Goal: Task Accomplishment & Management: Manage account settings

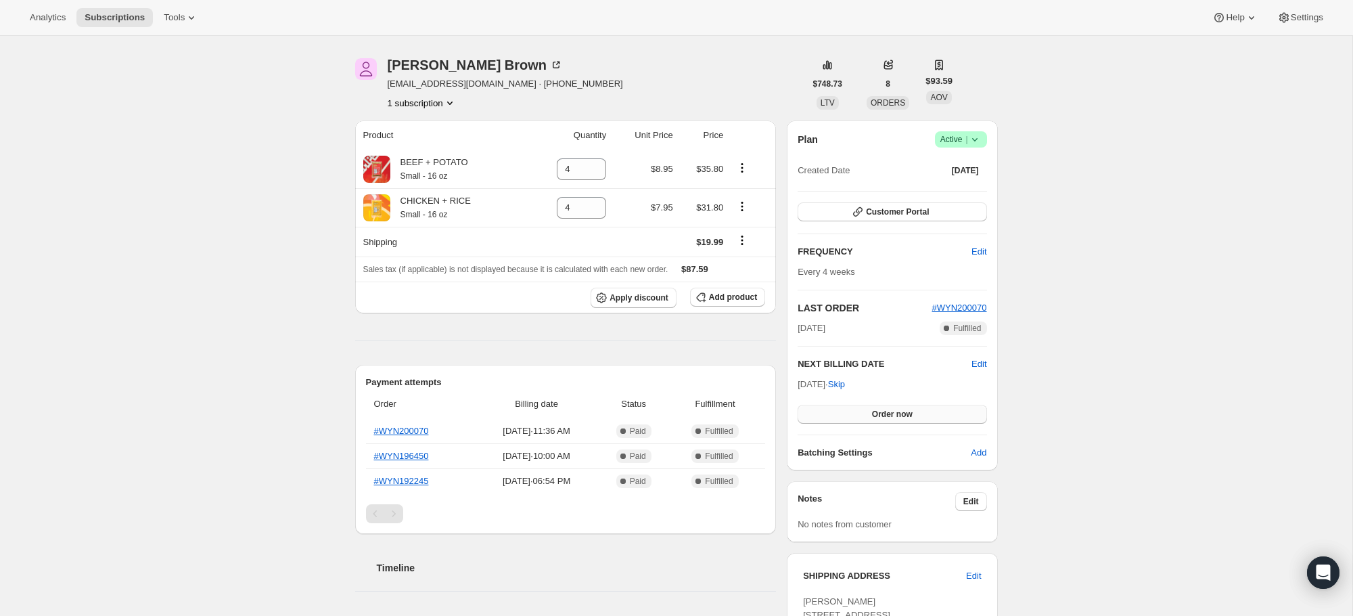
scroll to position [41, 0]
click at [978, 142] on icon at bounding box center [975, 139] width 14 height 14
click at [970, 191] on span "Cancel subscription" at bounding box center [957, 188] width 76 height 10
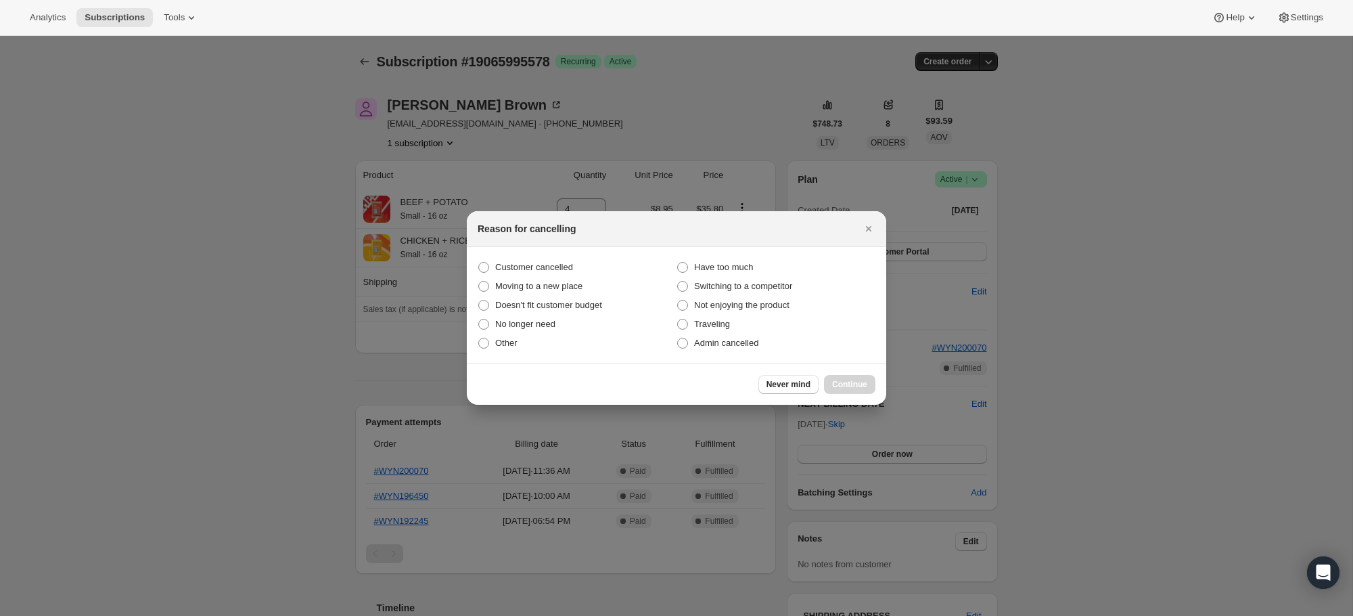
scroll to position [0, 0]
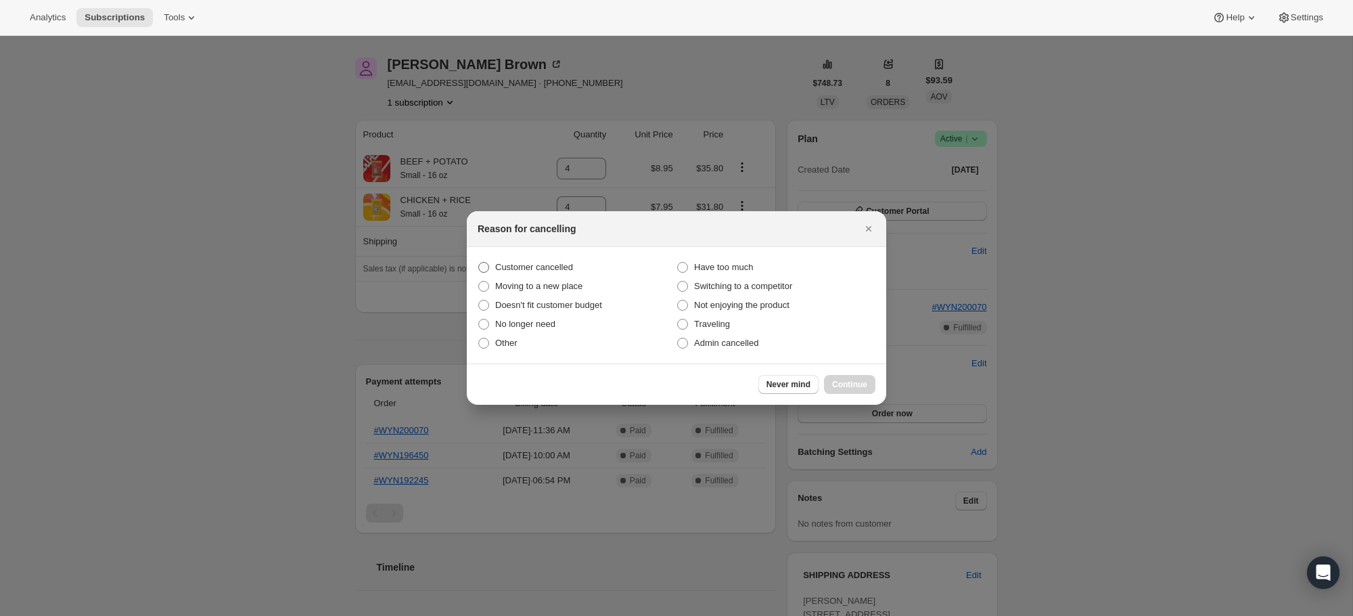
click at [508, 268] on span "Customer cancelled" at bounding box center [534, 267] width 78 height 10
click at [479, 262] on input "Customer cancelled" at bounding box center [478, 262] width 1 height 1
radio input "true"
click at [835, 380] on span "Continue" at bounding box center [849, 384] width 35 height 11
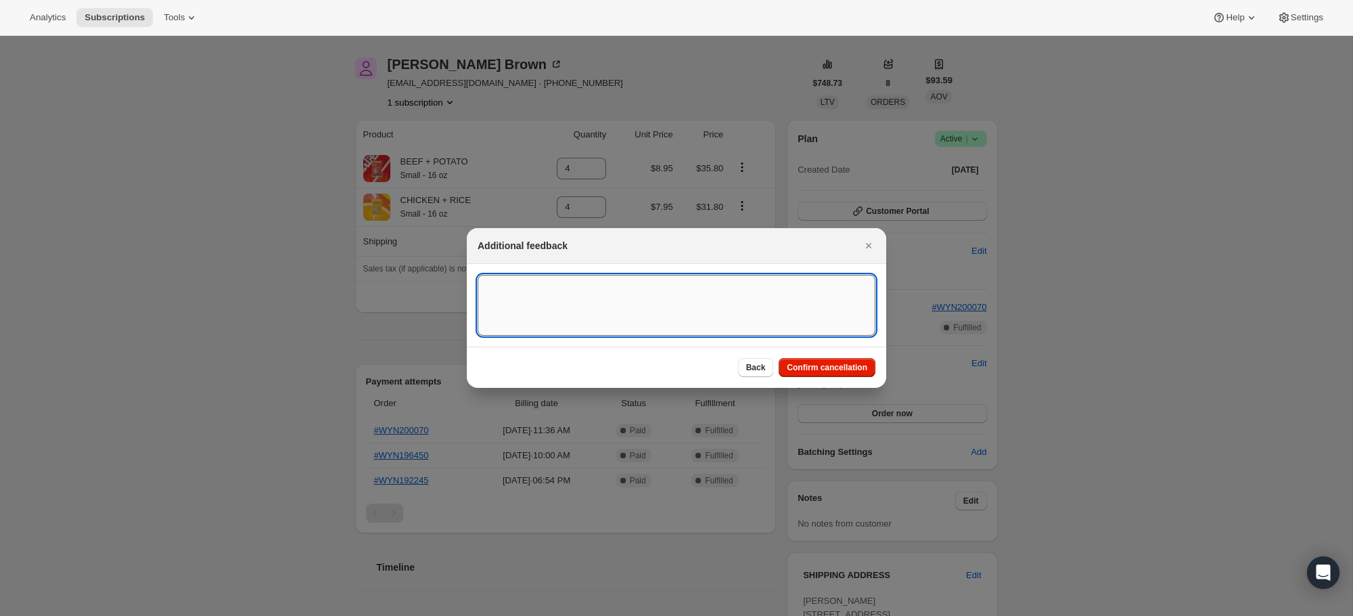
click at [669, 296] on textarea ":rbl:" at bounding box center [677, 305] width 398 height 61
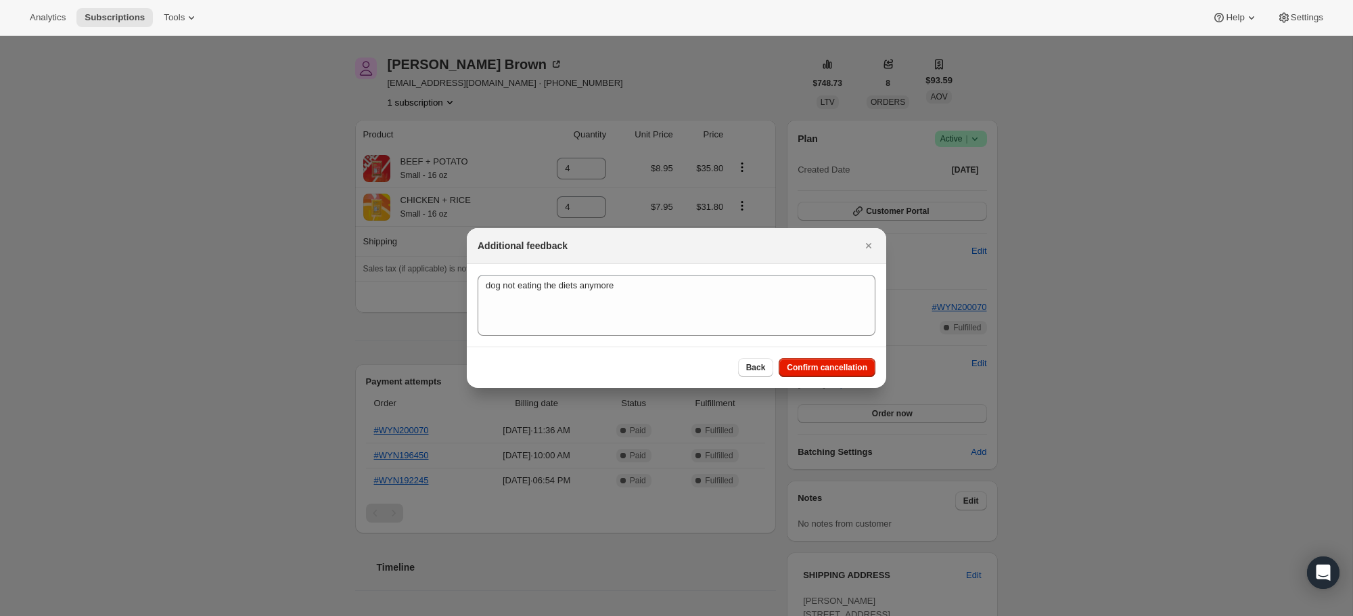
drag, startPoint x: 607, startPoint y: 247, endPoint x: 683, endPoint y: 254, distance: 76.1
click at [683, 254] on div "Additional feedback" at bounding box center [676, 246] width 419 height 36
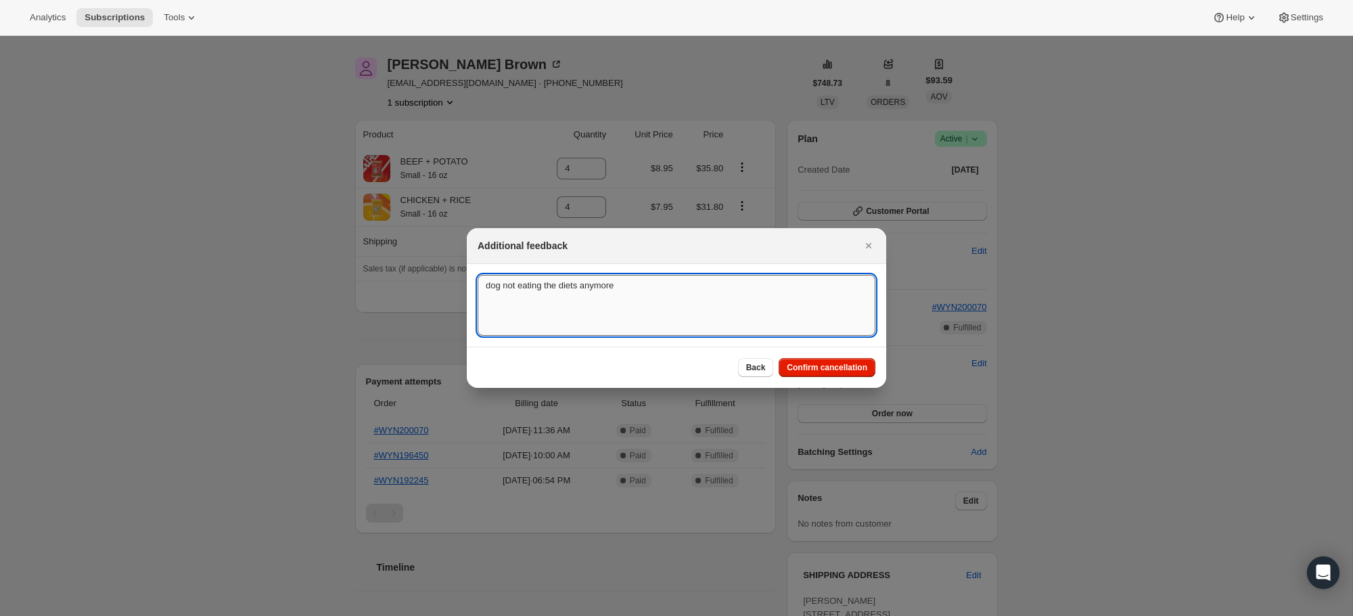
click at [651, 290] on textarea "dog not eating the diets anymore" at bounding box center [677, 305] width 398 height 61
type textarea "dog not eating the diets anymore, they decided to switch to kibble."
click at [829, 368] on span "Confirm cancellation" at bounding box center [827, 367] width 81 height 11
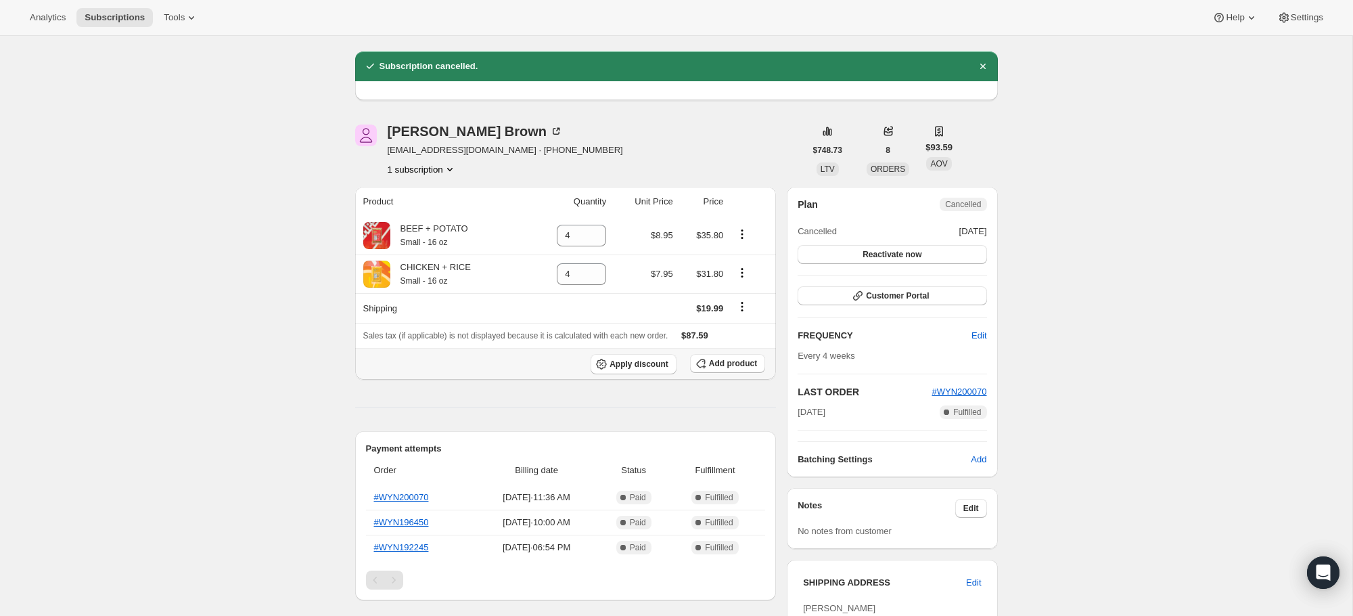
scroll to position [41, 0]
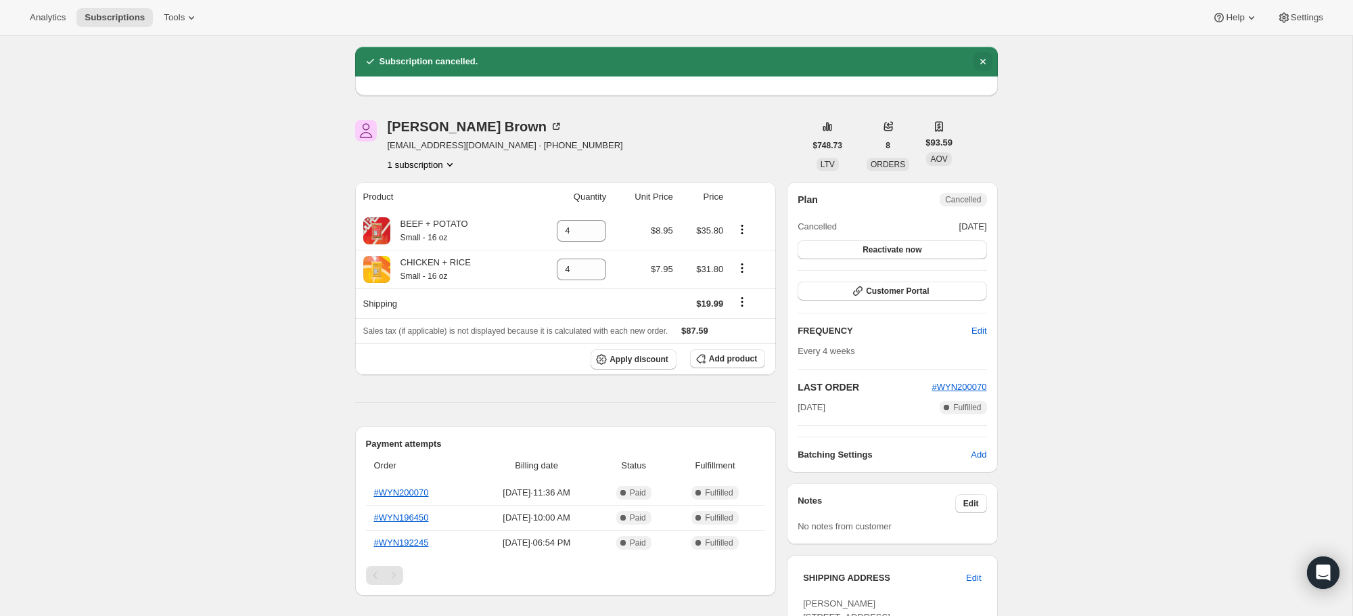
click at [978, 66] on icon "Dismiss notification" at bounding box center [983, 62] width 14 height 14
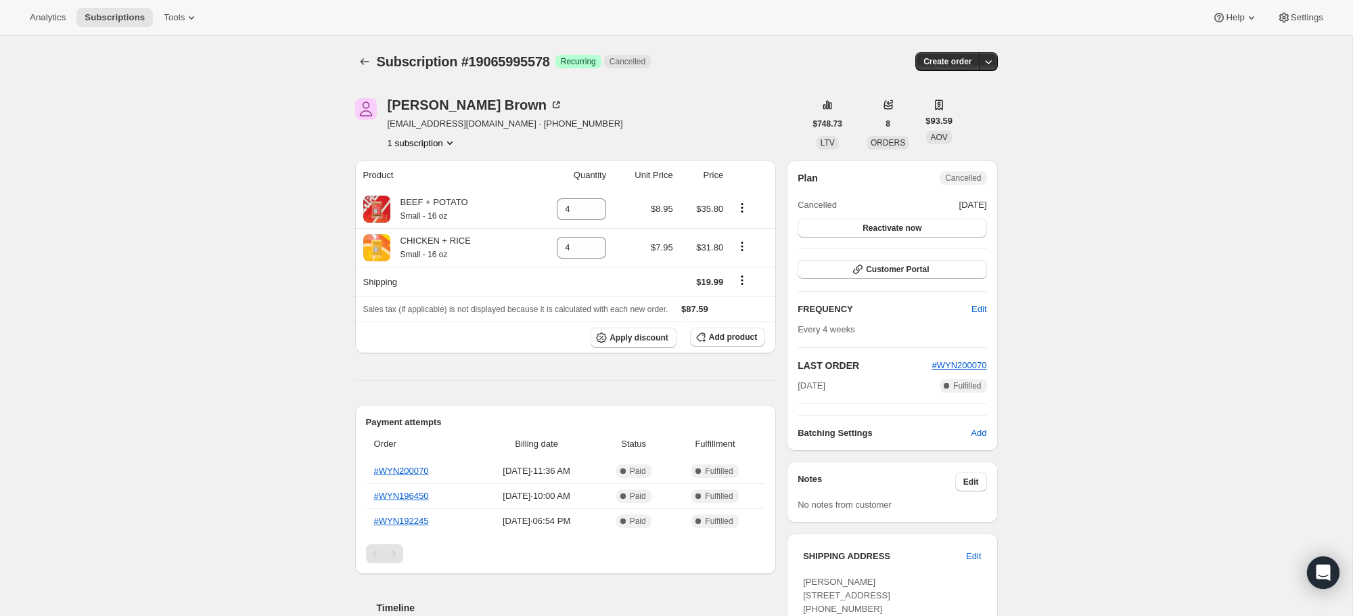
click at [423, 133] on div "Karen Brown karenannbrown.kb@gmail.com · +18066797377 1 subscription" at bounding box center [505, 123] width 235 height 51
click at [429, 141] on button "1 subscription" at bounding box center [422, 143] width 69 height 14
click at [419, 163] on span "19065995578 Info Current" at bounding box center [419, 168] width 94 height 10
click at [990, 64] on icon "button" at bounding box center [989, 62] width 14 height 14
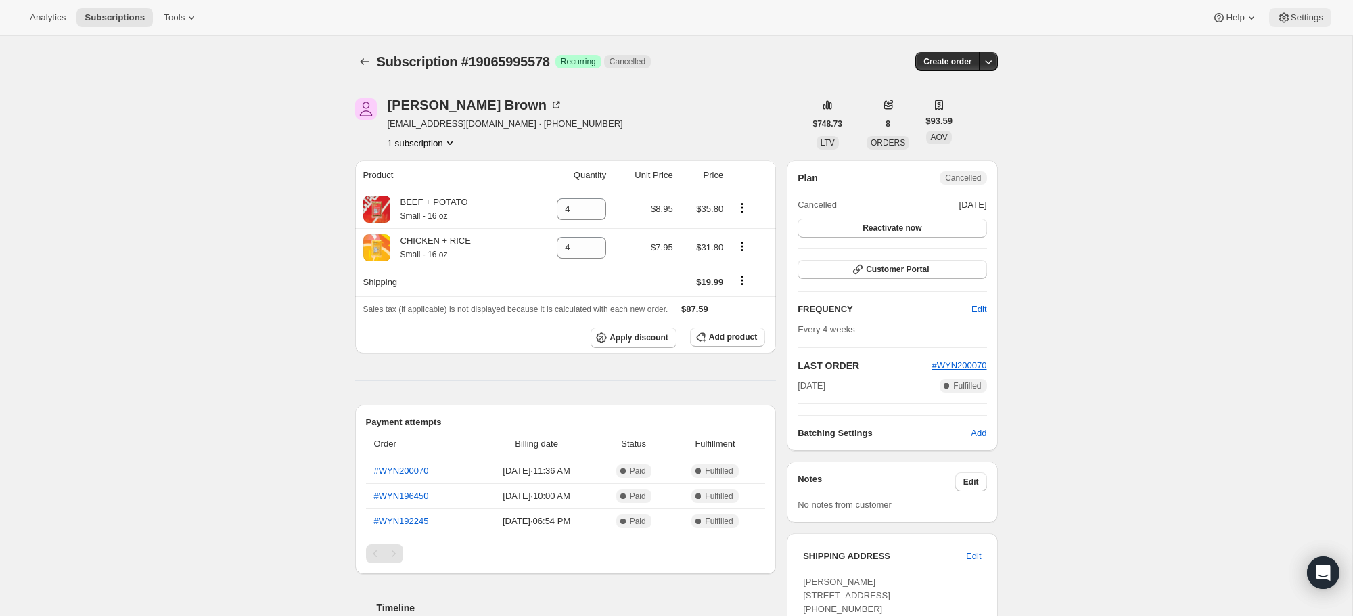
click at [1300, 22] on span "Settings" at bounding box center [1307, 17] width 32 height 11
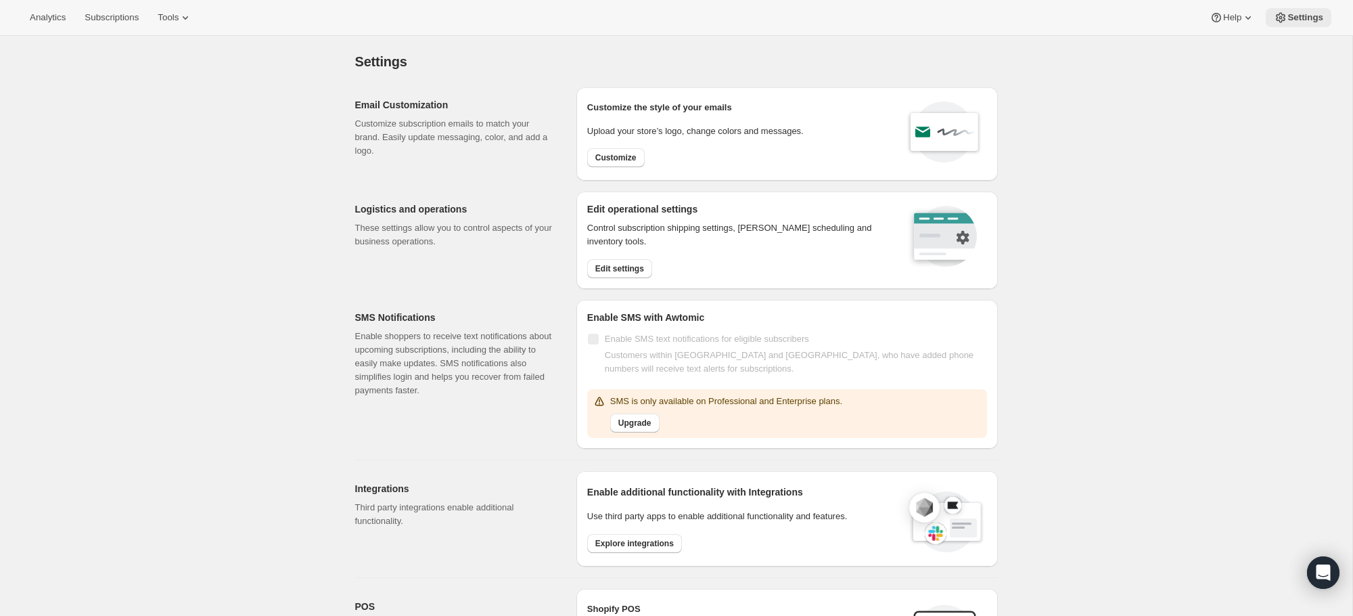
click at [1297, 18] on span "Settings" at bounding box center [1305, 17] width 36 height 11
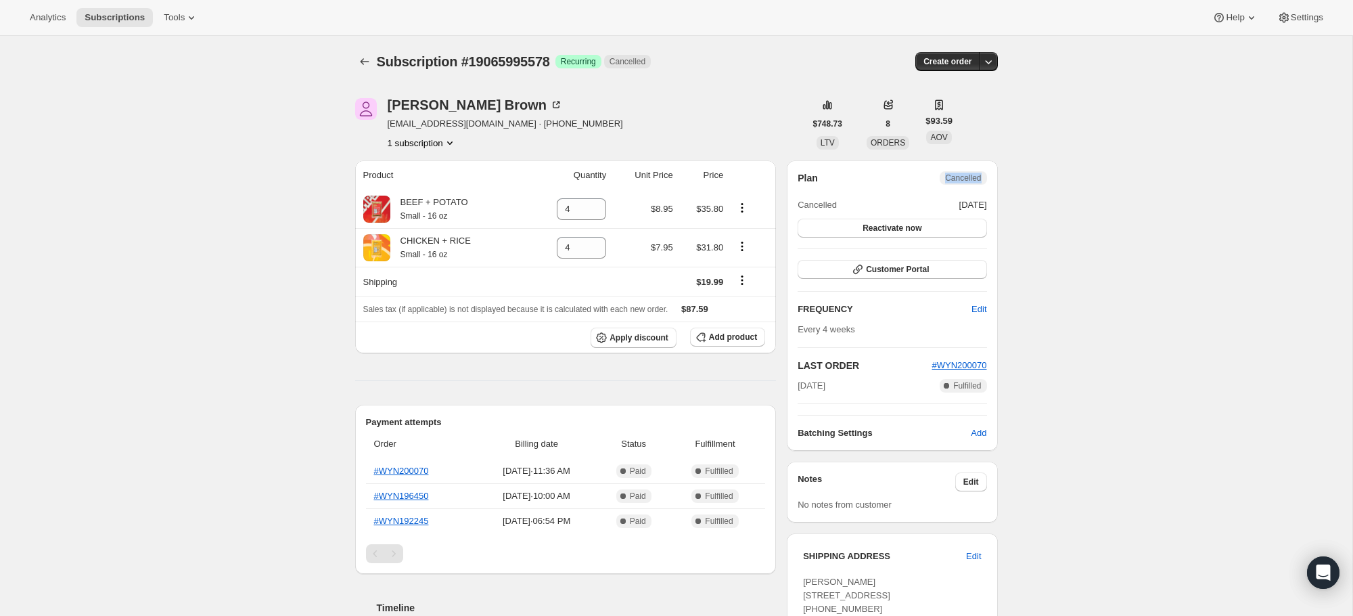
drag, startPoint x: 940, startPoint y: 180, endPoint x: 1059, endPoint y: 190, distance: 120.2
click at [986, 178] on span "Cancelled" at bounding box center [963, 178] width 47 height 14
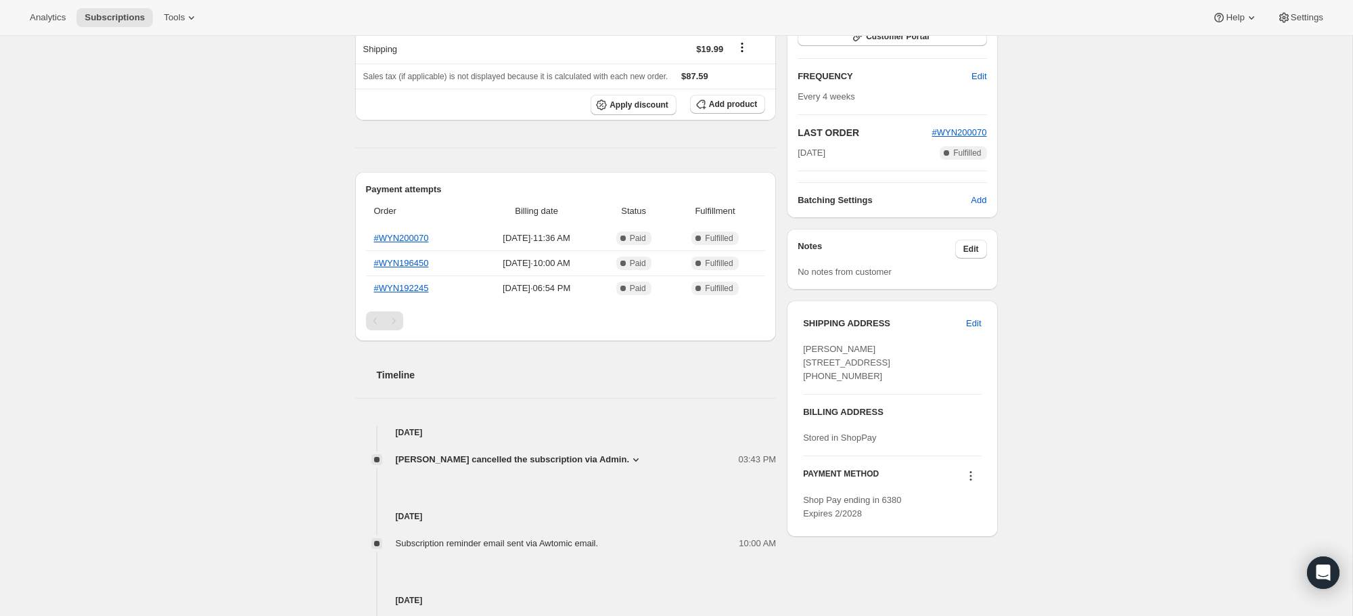
scroll to position [231, 0]
click at [973, 484] on icon at bounding box center [971, 477] width 14 height 14
click at [1026, 458] on div "Subscription #19065995578. This page is ready Subscription #19065995578 Success…" at bounding box center [676, 470] width 1352 height 1333
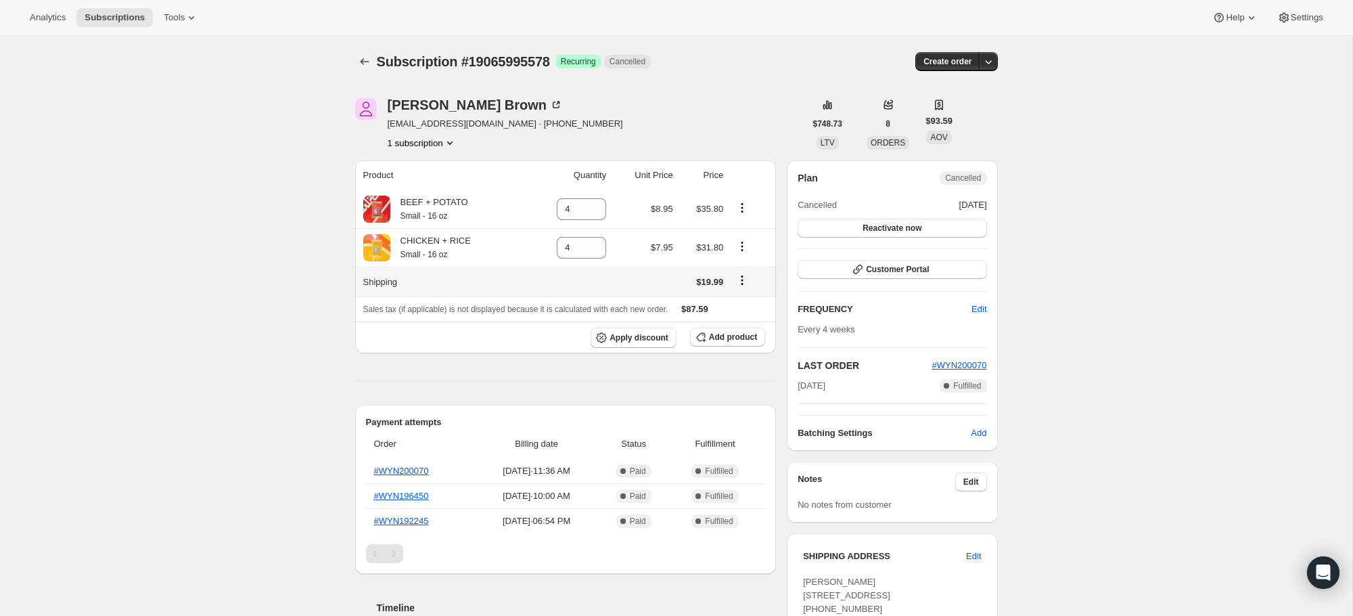
click at [743, 277] on icon "Shipping actions" at bounding box center [742, 276] width 2 height 2
click at [748, 213] on icon "Product actions" at bounding box center [742, 208] width 14 height 14
click at [745, 231] on span "Remove" at bounding box center [732, 234] width 32 height 10
type input "0"
click at [744, 246] on icon "Product actions" at bounding box center [742, 246] width 14 height 14
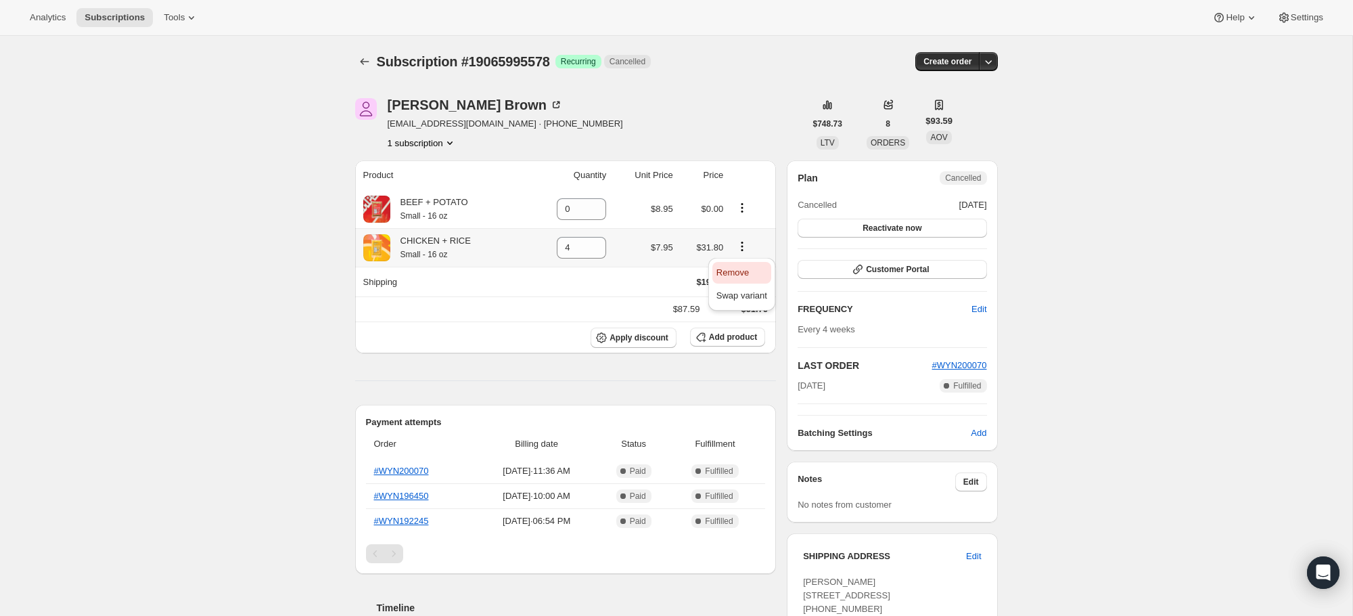
click at [745, 269] on span "Remove" at bounding box center [732, 272] width 32 height 10
type input "0"
click at [743, 277] on icon "Shipping actions" at bounding box center [742, 276] width 2 height 2
click at [742, 300] on span "Edit shipping rate" at bounding box center [740, 307] width 68 height 14
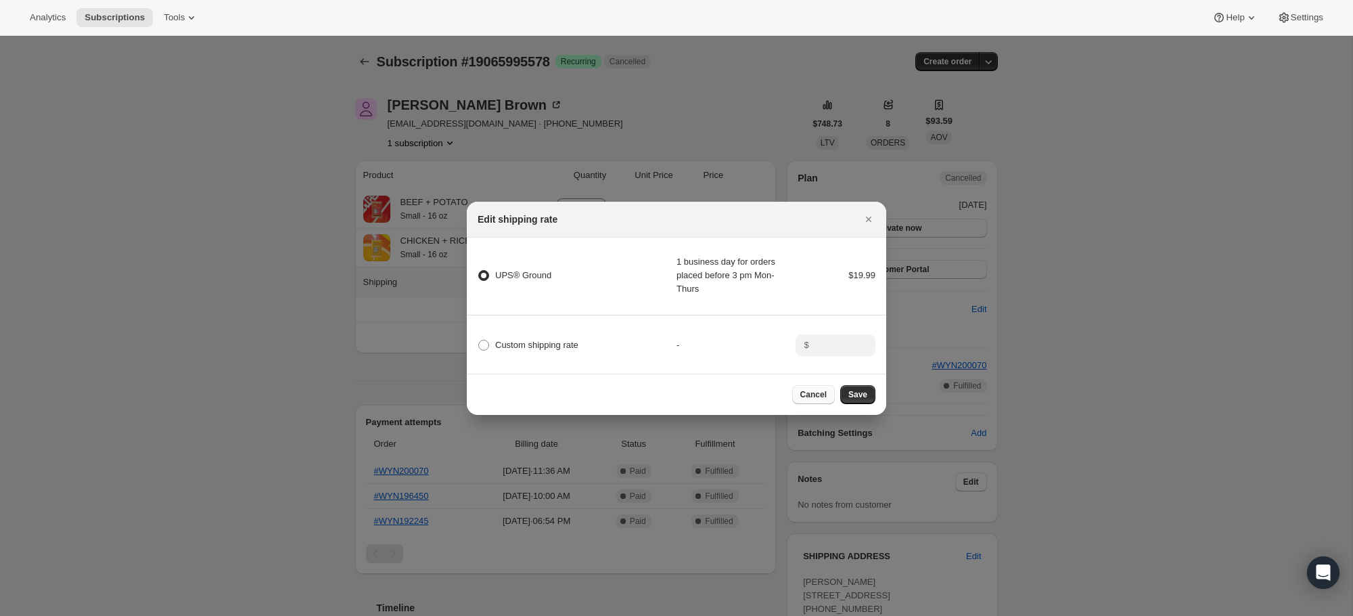
click at [819, 390] on span "Cancel" at bounding box center [813, 394] width 26 height 11
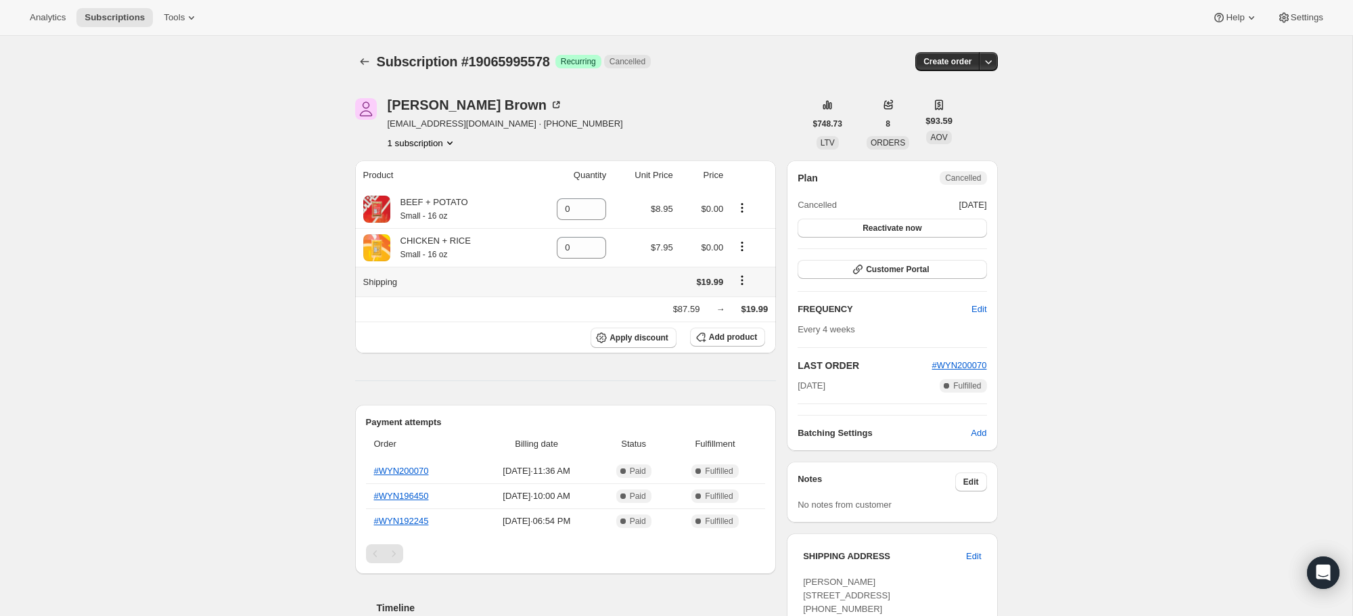
type input "4"
